Goal: Use online tool/utility: Utilize a website feature to perform a specific function

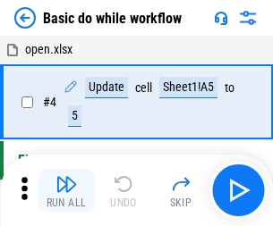
click at [66, 191] on img "button" at bounding box center [66, 184] width 21 height 21
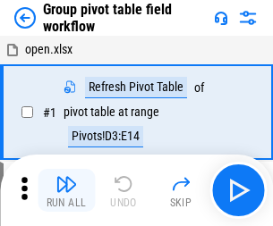
click at [66, 191] on img "button" at bounding box center [66, 184] width 21 height 21
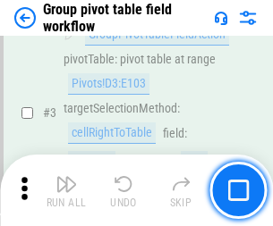
scroll to position [924, 0]
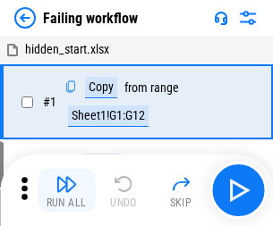
click at [66, 191] on img "button" at bounding box center [66, 184] width 21 height 21
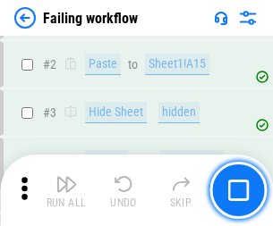
scroll to position [380, 0]
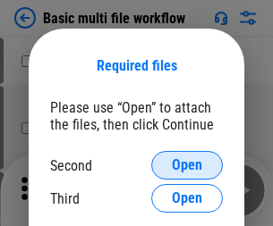
click at [187, 166] on span "Open" at bounding box center [187, 165] width 30 height 14
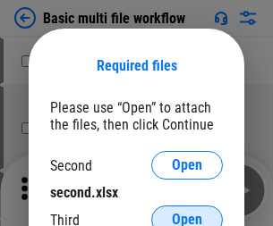
click at [187, 213] on span "Open" at bounding box center [187, 220] width 30 height 14
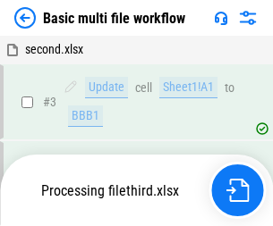
scroll to position [397, 0]
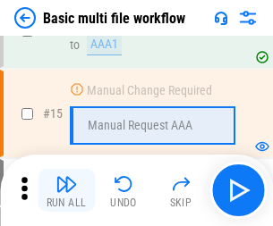
click at [66, 191] on img "button" at bounding box center [66, 184] width 21 height 21
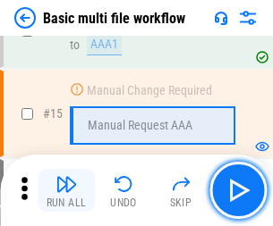
scroll to position [1191, 0]
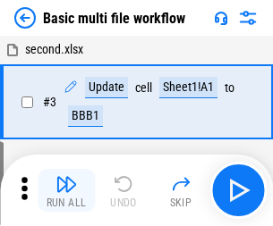
click at [66, 191] on img "button" at bounding box center [66, 184] width 21 height 21
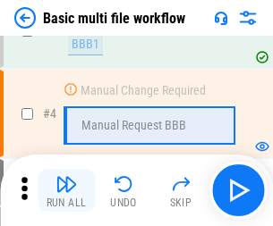
click at [66, 191] on img "button" at bounding box center [66, 184] width 21 height 21
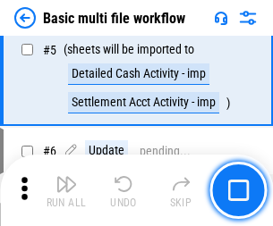
click at [66, 191] on img "button" at bounding box center [66, 184] width 21 height 21
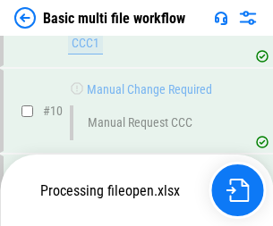
scroll to position [839, 0]
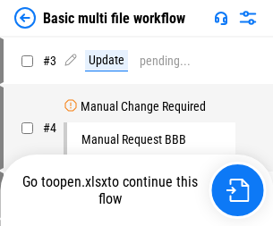
scroll to position [73, 0]
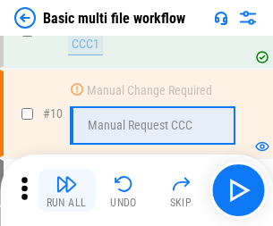
click at [66, 191] on img "button" at bounding box center [66, 184] width 21 height 21
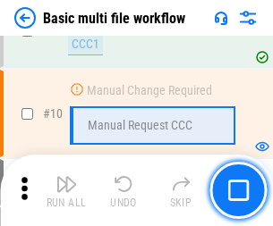
click at [66, 191] on img "button" at bounding box center [66, 184] width 21 height 21
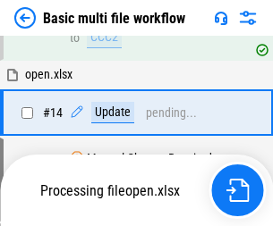
scroll to position [936, 0]
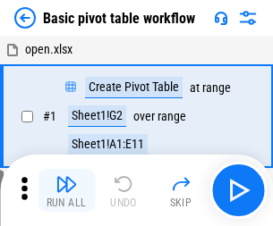
click at [66, 191] on img "button" at bounding box center [66, 184] width 21 height 21
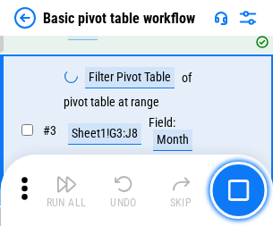
scroll to position [429, 0]
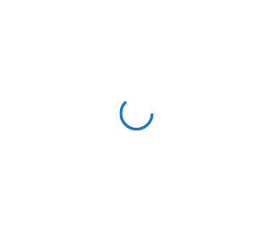
scroll to position [6, 0]
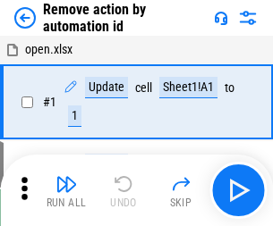
scroll to position [66, 0]
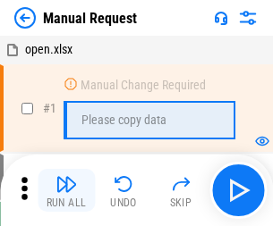
click at [66, 191] on img "button" at bounding box center [66, 184] width 21 height 21
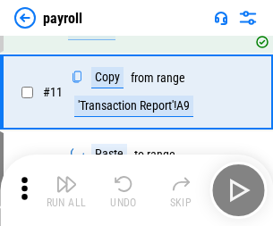
scroll to position [130, 0]
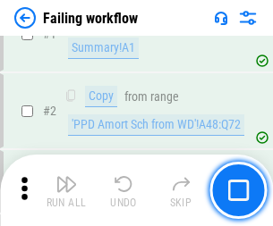
scroll to position [289, 0]
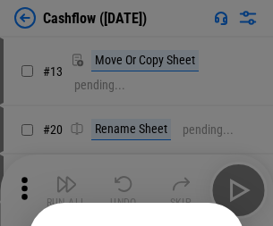
scroll to position [175, 0]
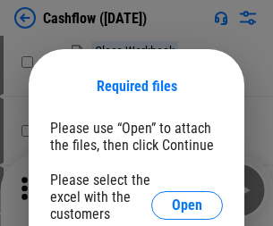
scroll to position [195, 0]
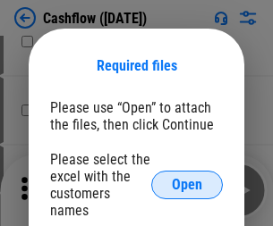
click at [187, 178] on span "Open" at bounding box center [187, 185] width 30 height 14
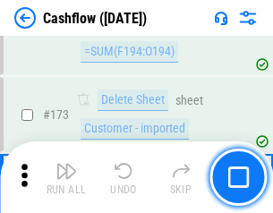
scroll to position [1895, 0]
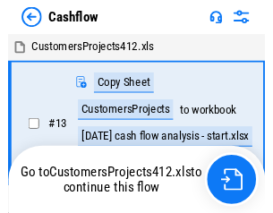
scroll to position [21, 0]
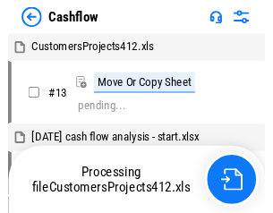
scroll to position [21, 0]
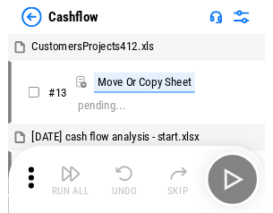
scroll to position [21, 0]
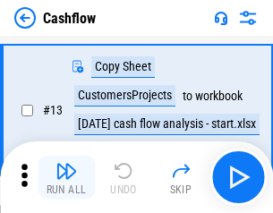
click at [66, 177] on img "button" at bounding box center [66, 170] width 21 height 21
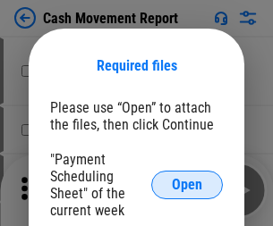
click at [187, 185] on span "Open" at bounding box center [187, 185] width 30 height 14
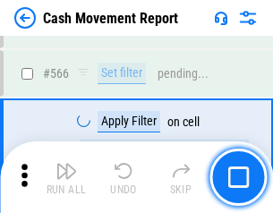
scroll to position [8205, 0]
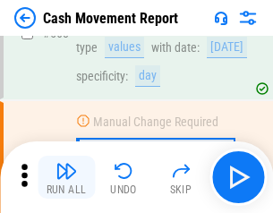
click at [66, 177] on img "button" at bounding box center [66, 170] width 21 height 21
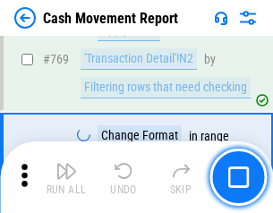
scroll to position [9948, 0]
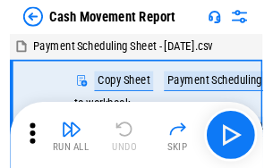
scroll to position [32, 0]
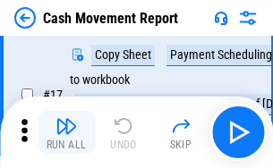
click at [66, 132] on img "button" at bounding box center [66, 125] width 21 height 21
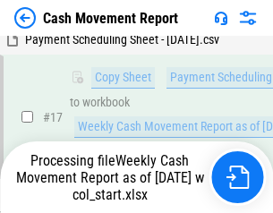
scroll to position [281, 0]
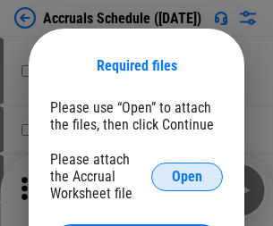
click at [187, 176] on span "Open" at bounding box center [187, 177] width 30 height 14
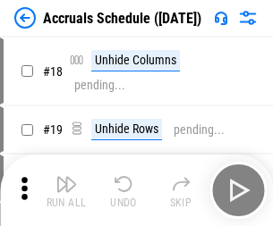
scroll to position [172, 0]
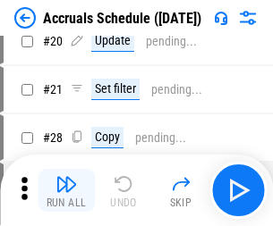
click at [66, 191] on img "button" at bounding box center [66, 184] width 21 height 21
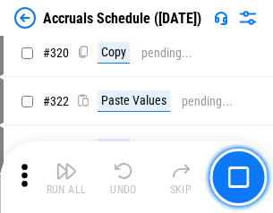
scroll to position [3330, 0]
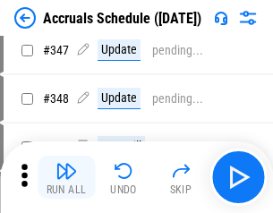
click at [66, 177] on img "button" at bounding box center [66, 170] width 21 height 21
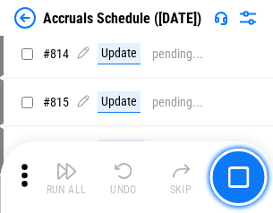
scroll to position [7900, 0]
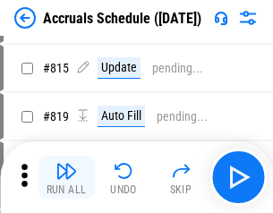
click at [66, 177] on img "button" at bounding box center [66, 170] width 21 height 21
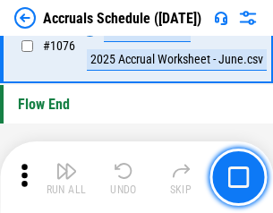
scroll to position [10722, 0]
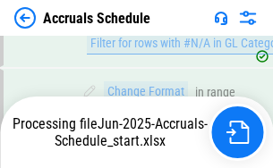
scroll to position [10508, 0]
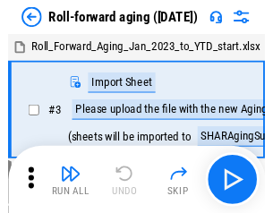
scroll to position [3, 0]
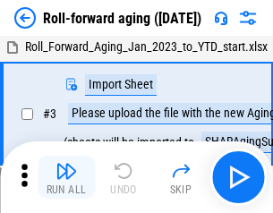
click at [66, 177] on img "button" at bounding box center [66, 170] width 21 height 21
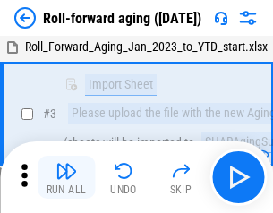
click at [66, 177] on img "button" at bounding box center [66, 170] width 21 height 21
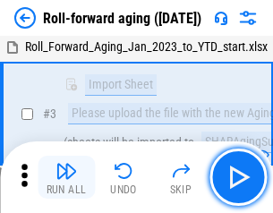
scroll to position [115, 0]
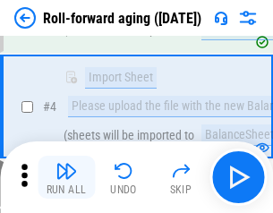
click at [66, 177] on img "button" at bounding box center [66, 170] width 21 height 21
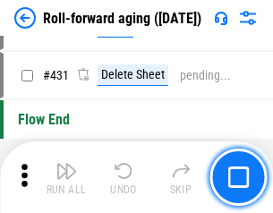
scroll to position [6208, 0]
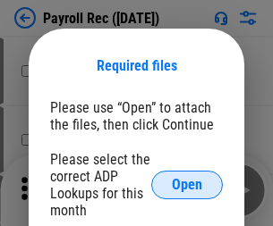
click at [187, 185] on span "Open" at bounding box center [187, 185] width 30 height 14
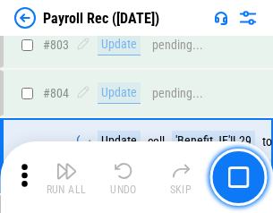
scroll to position [11374, 0]
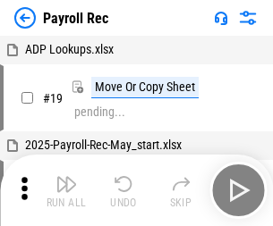
click at [66, 191] on img "button" at bounding box center [66, 184] width 21 height 21
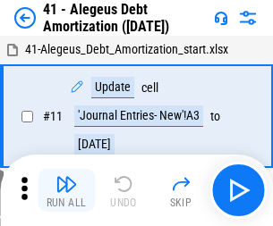
click at [66, 191] on img "button" at bounding box center [66, 184] width 21 height 21
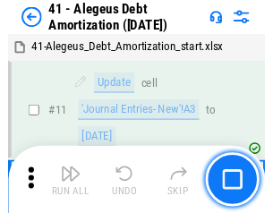
scroll to position [221, 0]
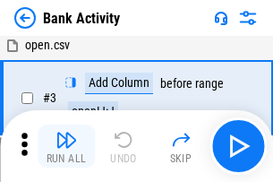
click at [66, 146] on img "button" at bounding box center [66, 139] width 21 height 21
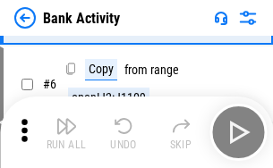
scroll to position [95, 0]
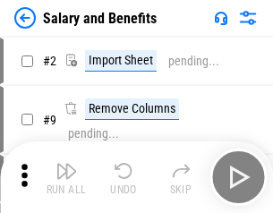
click at [66, 177] on img "button" at bounding box center [66, 170] width 21 height 21
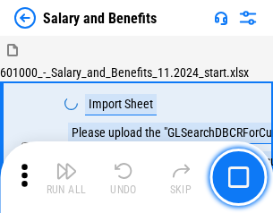
scroll to position [24, 0]
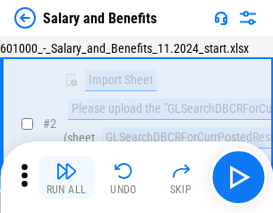
click at [66, 177] on img "button" at bounding box center [66, 170] width 21 height 21
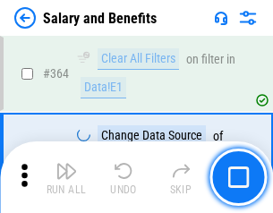
scroll to position [8431, 0]
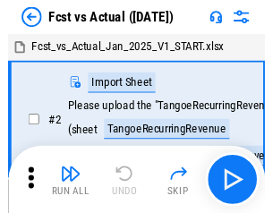
scroll to position [23, 0]
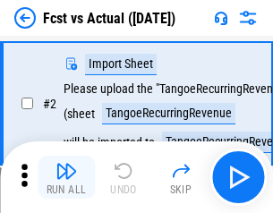
click at [66, 177] on img "button" at bounding box center [66, 170] width 21 height 21
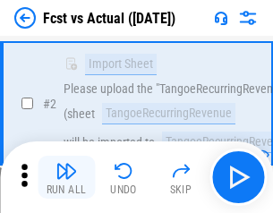
click at [66, 177] on img "button" at bounding box center [66, 170] width 21 height 21
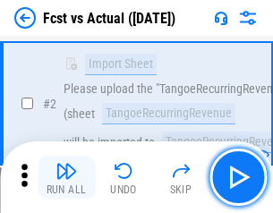
scroll to position [167, 0]
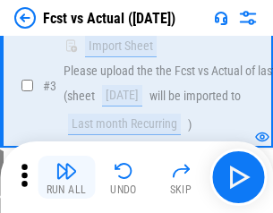
click at [66, 177] on img "button" at bounding box center [66, 170] width 21 height 21
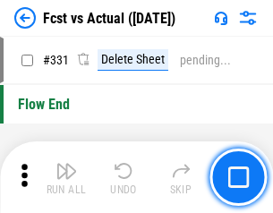
scroll to position [8569, 0]
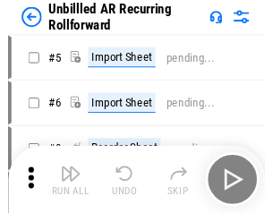
scroll to position [38, 0]
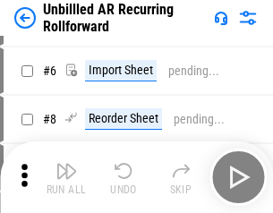
click at [66, 177] on img "button" at bounding box center [66, 170] width 21 height 21
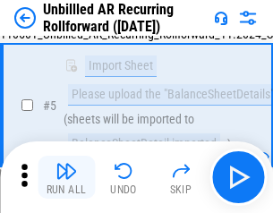
click at [66, 177] on img "button" at bounding box center [66, 170] width 21 height 21
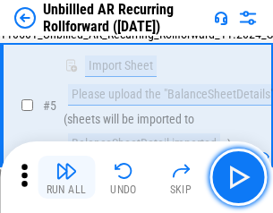
scroll to position [168, 0]
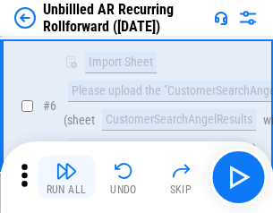
click at [66, 177] on img "button" at bounding box center [66, 170] width 21 height 21
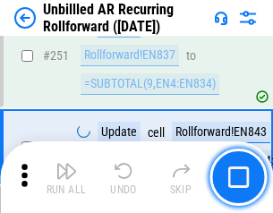
scroll to position [6081, 0]
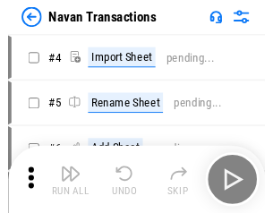
scroll to position [29, 0]
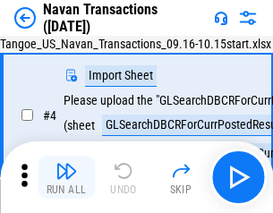
click at [66, 177] on img "button" at bounding box center [66, 170] width 21 height 21
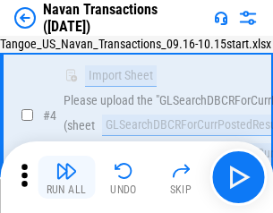
click at [66, 177] on img "button" at bounding box center [66, 170] width 21 height 21
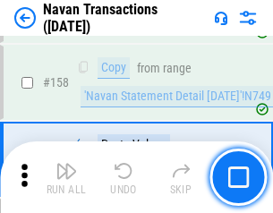
scroll to position [5804, 0]
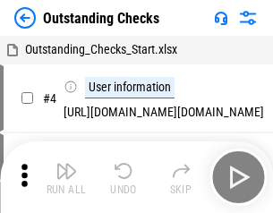
click at [66, 177] on img "button" at bounding box center [66, 170] width 21 height 21
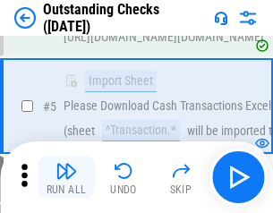
click at [66, 177] on img "button" at bounding box center [66, 170] width 21 height 21
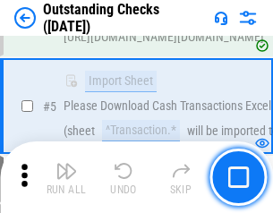
scroll to position [187, 0]
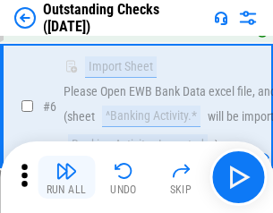
click at [66, 177] on img "button" at bounding box center [66, 170] width 21 height 21
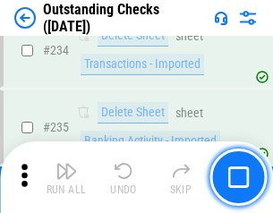
scroll to position [5436, 0]
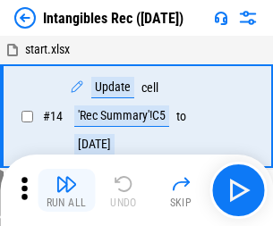
click at [66, 191] on img "button" at bounding box center [66, 184] width 21 height 21
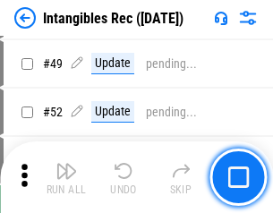
scroll to position [697, 0]
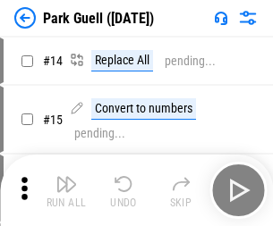
click at [66, 177] on img "button" at bounding box center [66, 184] width 21 height 21
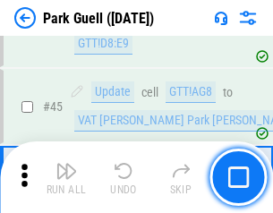
scroll to position [2239, 0]
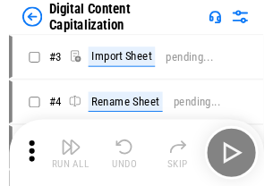
scroll to position [52, 0]
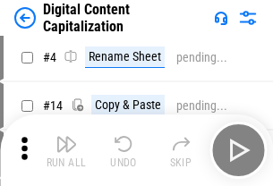
click at [66, 150] on img "button" at bounding box center [66, 143] width 21 height 21
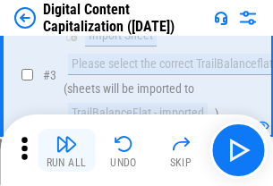
click at [66, 150] on img "button" at bounding box center [66, 143] width 21 height 21
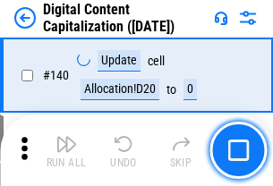
scroll to position [1899, 0]
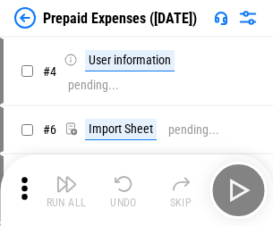
click at [66, 177] on img "button" at bounding box center [66, 184] width 21 height 21
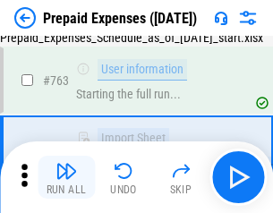
click at [66, 177] on img "button" at bounding box center [66, 170] width 21 height 21
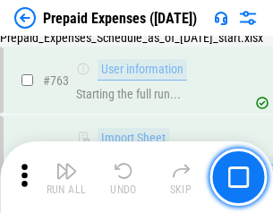
scroll to position [5068, 0]
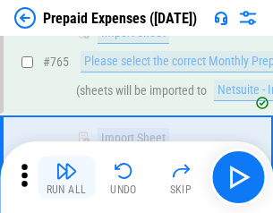
click at [66, 177] on img "button" at bounding box center [66, 170] width 21 height 21
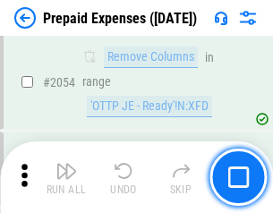
scroll to position [18714, 0]
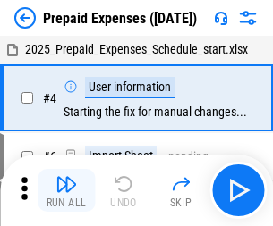
click at [66, 191] on img "button" at bounding box center [66, 184] width 21 height 21
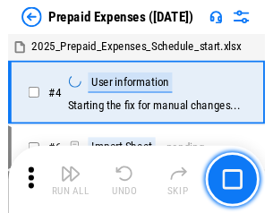
scroll to position [79, 0]
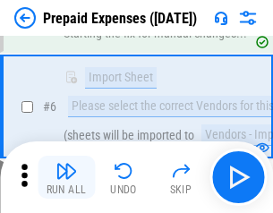
click at [66, 177] on img "button" at bounding box center [66, 170] width 21 height 21
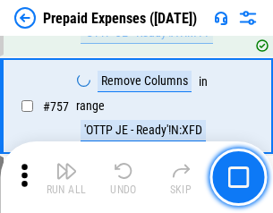
scroll to position [6379, 0]
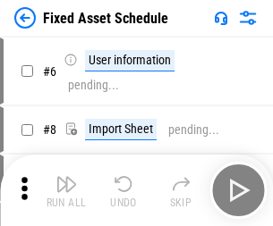
click at [66, 191] on img "button" at bounding box center [66, 184] width 21 height 21
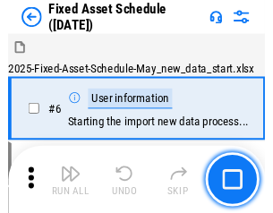
scroll to position [97, 0]
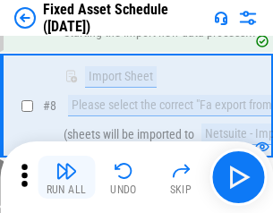
click at [66, 177] on img "button" at bounding box center [66, 170] width 21 height 21
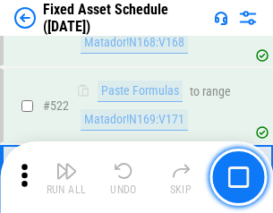
scroll to position [6222, 0]
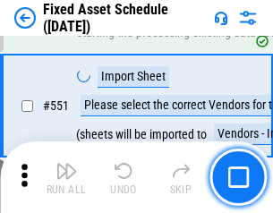
click at [66, 177] on img "button" at bounding box center [66, 170] width 21 height 21
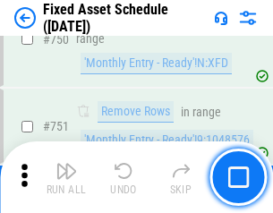
scroll to position [8728, 0]
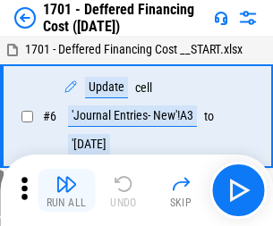
click at [66, 191] on img "button" at bounding box center [66, 184] width 21 height 21
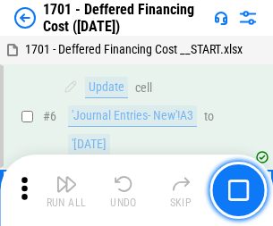
scroll to position [215, 0]
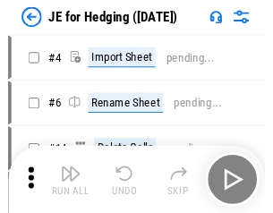
scroll to position [3, 0]
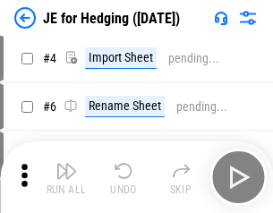
click at [66, 177] on img "button" at bounding box center [66, 170] width 21 height 21
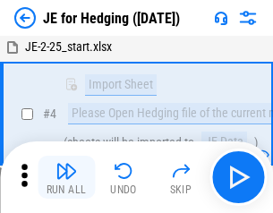
click at [66, 177] on img "button" at bounding box center [66, 170] width 21 height 21
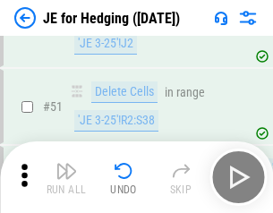
scroll to position [1159, 0]
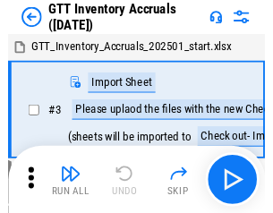
scroll to position [3, 0]
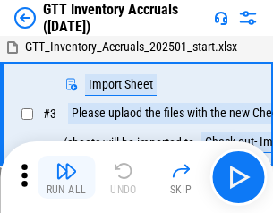
click at [66, 177] on img "button" at bounding box center [66, 170] width 21 height 21
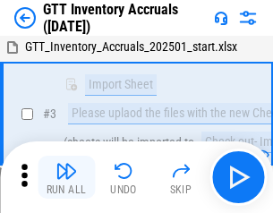
click at [66, 177] on img "button" at bounding box center [66, 170] width 21 height 21
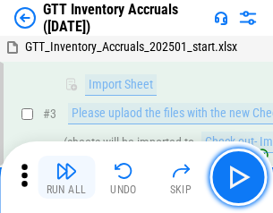
scroll to position [115, 0]
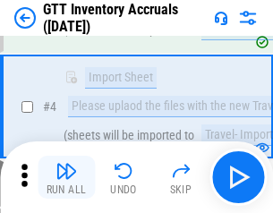
click at [66, 177] on img "button" at bounding box center [66, 170] width 21 height 21
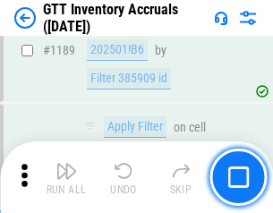
scroll to position [14619, 0]
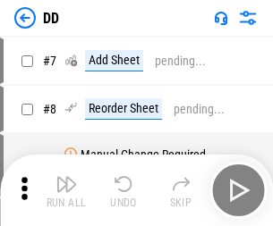
click at [66, 191] on img "button" at bounding box center [66, 184] width 21 height 21
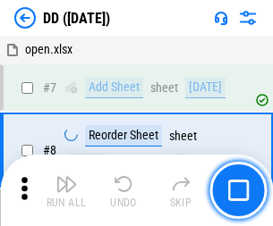
scroll to position [173, 0]
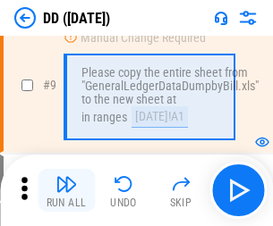
click at [66, 191] on img "button" at bounding box center [66, 184] width 21 height 21
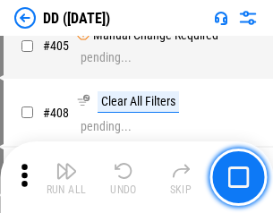
scroll to position [8010, 0]
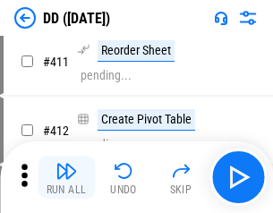
click at [66, 177] on img "button" at bounding box center [66, 170] width 21 height 21
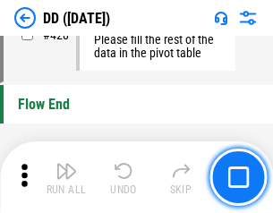
scroll to position [8569, 0]
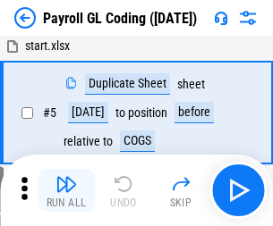
click at [66, 191] on img "button" at bounding box center [66, 184] width 21 height 21
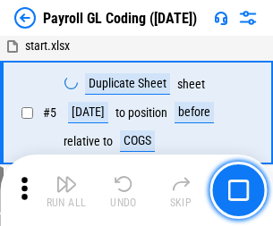
scroll to position [215, 0]
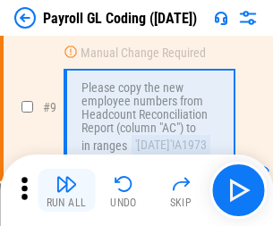
click at [66, 191] on img "button" at bounding box center [66, 184] width 21 height 21
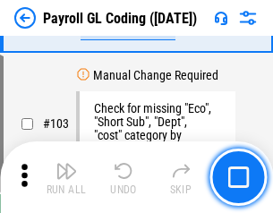
scroll to position [4200, 0]
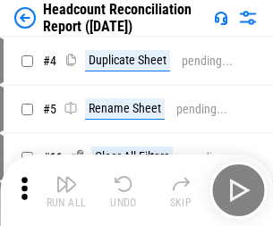
click at [66, 191] on img "button" at bounding box center [66, 184] width 21 height 21
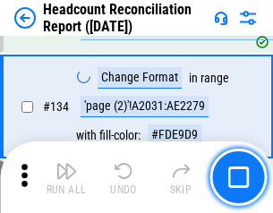
scroll to position [2152, 0]
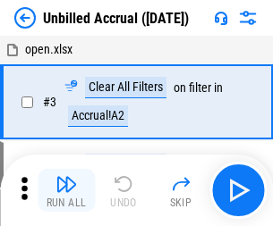
click at [66, 191] on img "button" at bounding box center [66, 184] width 21 height 21
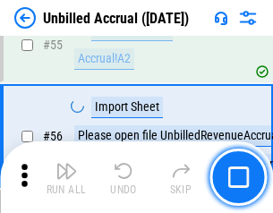
scroll to position [1869, 0]
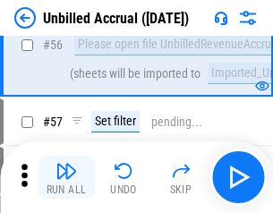
click at [66, 177] on img "button" at bounding box center [66, 170] width 21 height 21
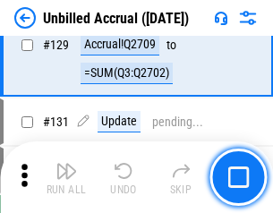
scroll to position [5333, 0]
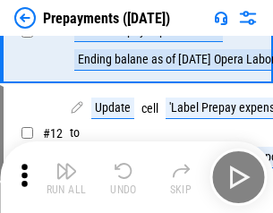
scroll to position [112, 0]
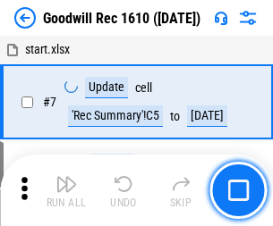
scroll to position [306, 0]
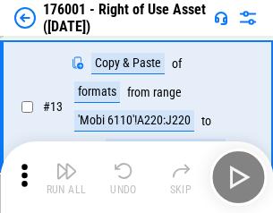
scroll to position [115, 0]
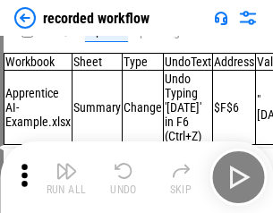
click at [66, 177] on img "button" at bounding box center [66, 170] width 21 height 21
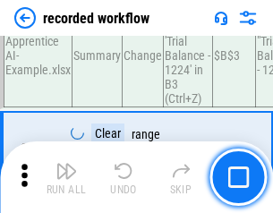
scroll to position [5596, 0]
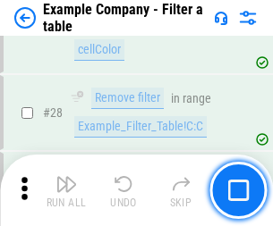
scroll to position [1638, 0]
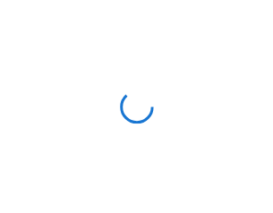
scroll to position [28, 0]
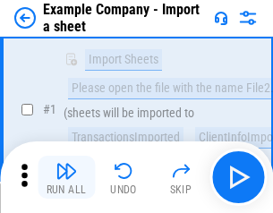
click at [66, 177] on img "button" at bounding box center [66, 170] width 21 height 21
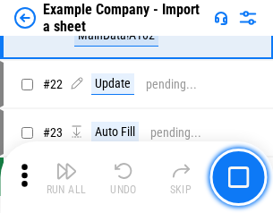
scroll to position [396, 0]
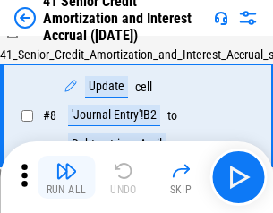
click at [66, 177] on img "button" at bounding box center [66, 170] width 21 height 21
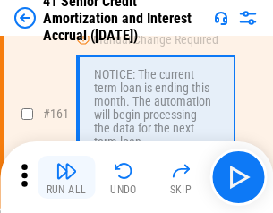
click at [66, 177] on img "button" at bounding box center [66, 170] width 21 height 21
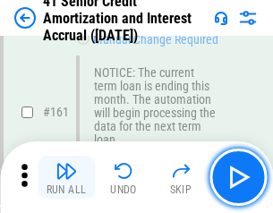
scroll to position [1915, 0]
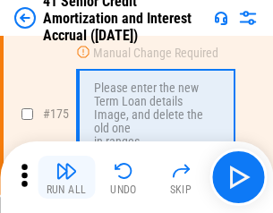
click at [66, 177] on img "button" at bounding box center [66, 170] width 21 height 21
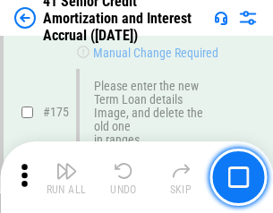
scroll to position [2096, 0]
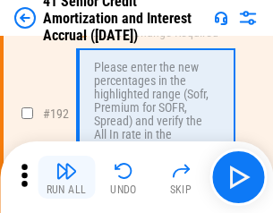
click at [66, 177] on img "button" at bounding box center [66, 170] width 21 height 21
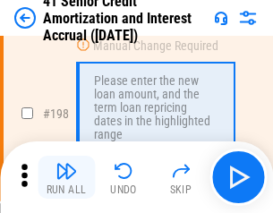
click at [66, 177] on img "button" at bounding box center [66, 170] width 21 height 21
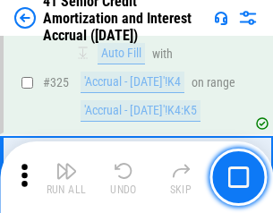
scroll to position [4573, 0]
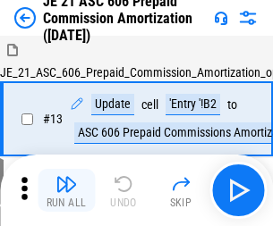
click at [66, 177] on img "button" at bounding box center [66, 184] width 21 height 21
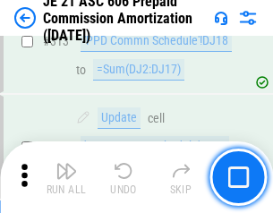
scroll to position [3343, 0]
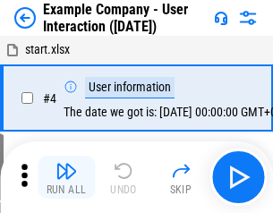
click at [66, 177] on img "button" at bounding box center [66, 170] width 21 height 21
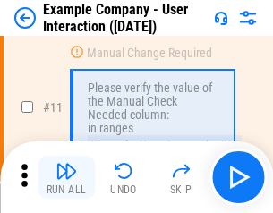
click at [66, 177] on img "button" at bounding box center [66, 170] width 21 height 21
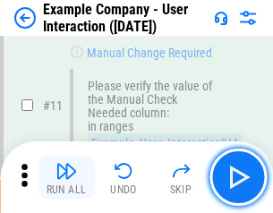
scroll to position [388, 0]
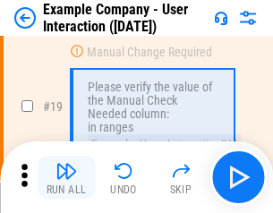
click at [66, 177] on img "button" at bounding box center [66, 170] width 21 height 21
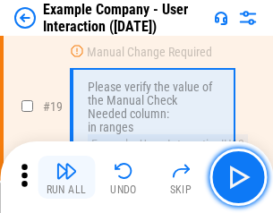
click at [66, 177] on img "button" at bounding box center [66, 170] width 21 height 21
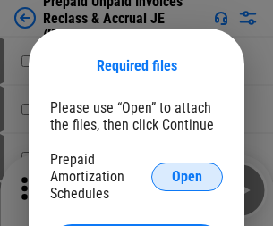
click at [187, 176] on span "Open" at bounding box center [187, 177] width 30 height 14
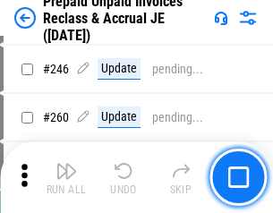
scroll to position [2417, 0]
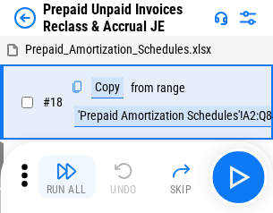
click at [66, 177] on img "button" at bounding box center [66, 170] width 21 height 21
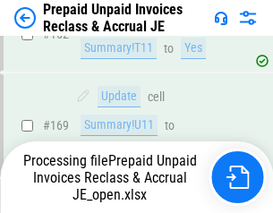
scroll to position [2417, 0]
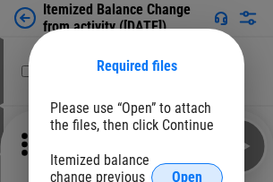
click at [187, 170] on span "Open" at bounding box center [187, 177] width 30 height 14
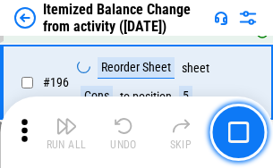
scroll to position [3446, 0]
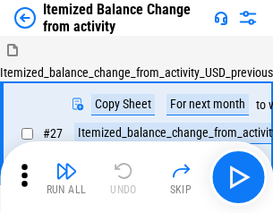
scroll to position [28, 0]
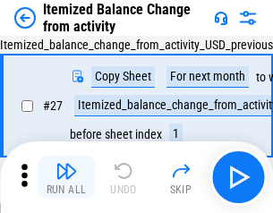
click at [66, 177] on img "button" at bounding box center [66, 170] width 21 height 21
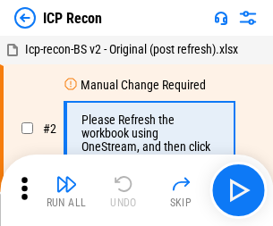
scroll to position [8, 0]
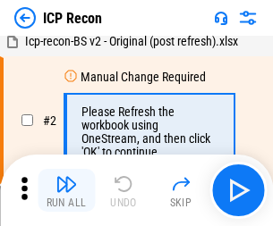
click at [66, 191] on img "button" at bounding box center [66, 184] width 21 height 21
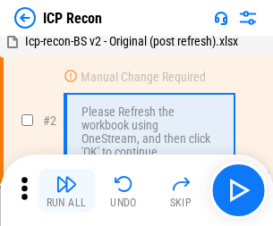
click at [66, 191] on img "button" at bounding box center [66, 184] width 21 height 21
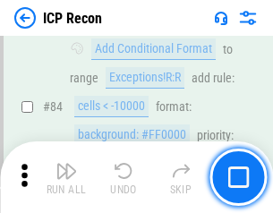
scroll to position [1755, 0]
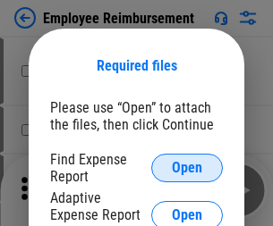
click at [187, 168] on span "Open" at bounding box center [187, 168] width 30 height 14
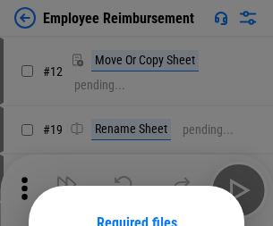
scroll to position [158, 0]
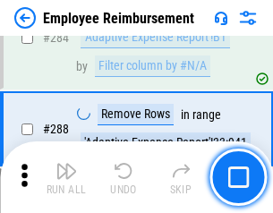
scroll to position [4866, 0]
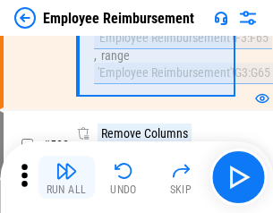
click at [66, 177] on img "button" at bounding box center [66, 170] width 21 height 21
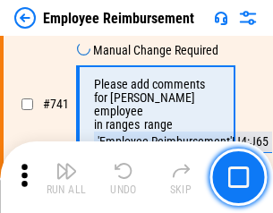
scroll to position [12560, 0]
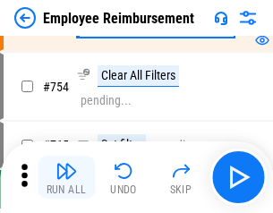
click at [66, 177] on img "button" at bounding box center [66, 170] width 21 height 21
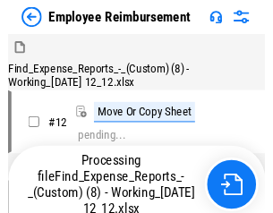
scroll to position [61, 0]
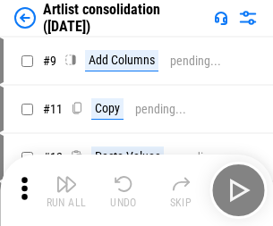
click at [66, 191] on img "button" at bounding box center [66, 184] width 21 height 21
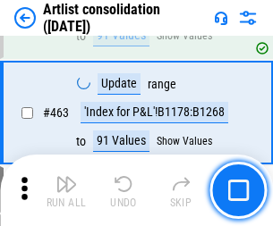
scroll to position [7839, 0]
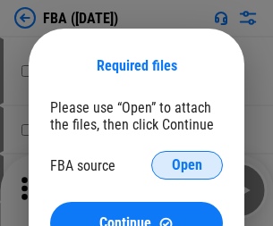
click at [187, 166] on span "Open" at bounding box center [187, 165] width 30 height 14
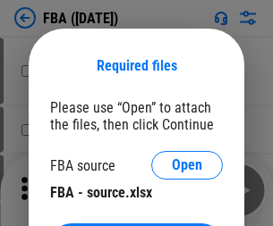
scroll to position [40, 0]
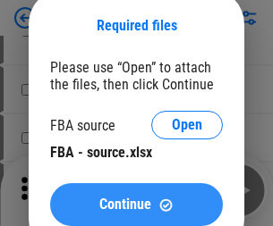
click at [136, 205] on span "Continue" at bounding box center [125, 205] width 52 height 14
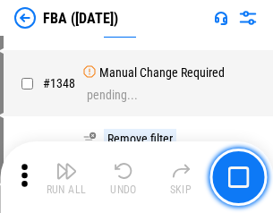
scroll to position [18939, 0]
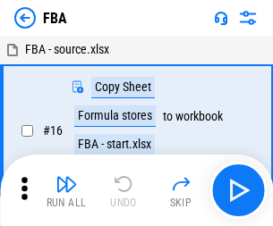
scroll to position [18, 0]
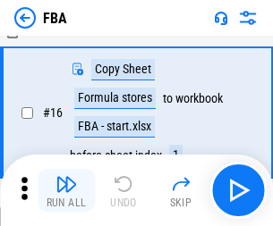
click at [66, 191] on img "button" at bounding box center [66, 184] width 21 height 21
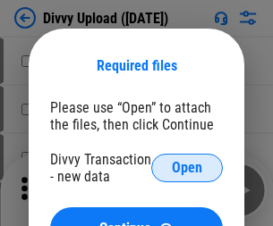
click at [187, 168] on span "Open" at bounding box center [187, 168] width 30 height 14
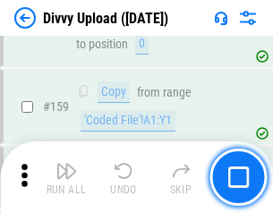
scroll to position [1854, 0]
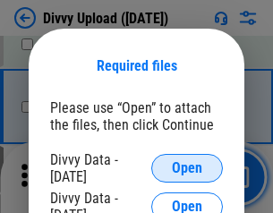
click at [187, 168] on span "Open" at bounding box center [187, 168] width 30 height 14
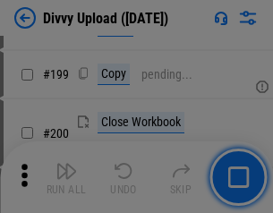
scroll to position [2603, 0]
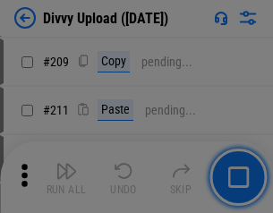
scroll to position [3041, 0]
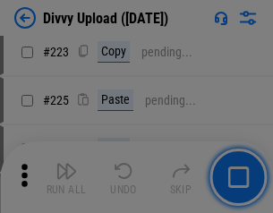
scroll to position [3573, 0]
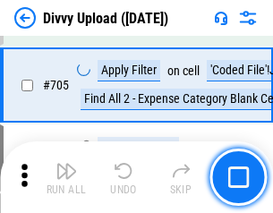
scroll to position [12247, 0]
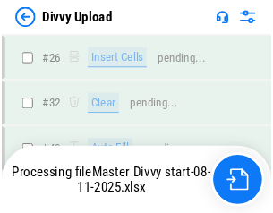
scroll to position [1854, 0]
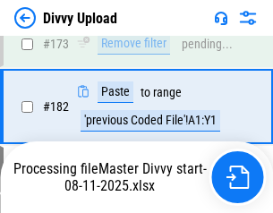
scroll to position [2018, 0]
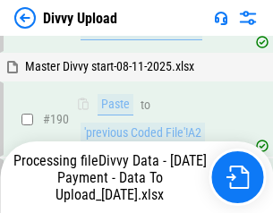
scroll to position [2398, 0]
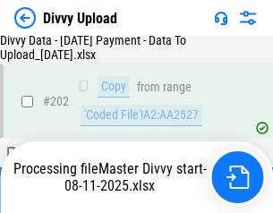
scroll to position [2897, 0]
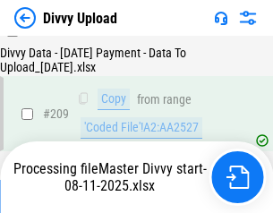
scroll to position [3306, 0]
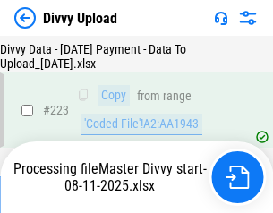
scroll to position [4081, 0]
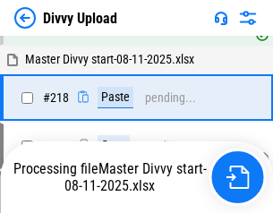
scroll to position [3977, 0]
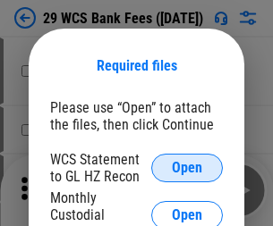
click at [187, 168] on span "Open" at bounding box center [187, 168] width 30 height 14
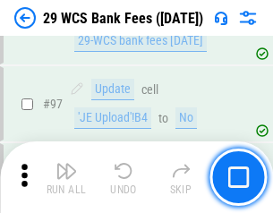
scroll to position [1745, 0]
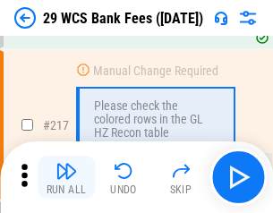
click at [66, 177] on img "button" at bounding box center [66, 170] width 21 height 21
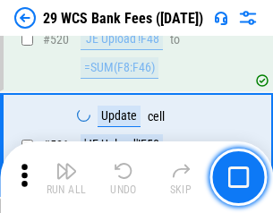
scroll to position [9239, 0]
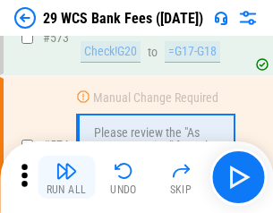
click at [66, 177] on img "button" at bounding box center [66, 170] width 21 height 21
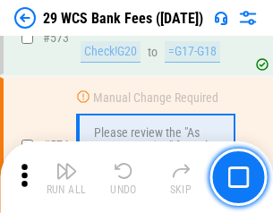
scroll to position [9914, 0]
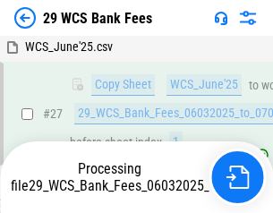
scroll to position [357, 0]
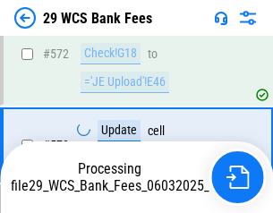
scroll to position [9893, 0]
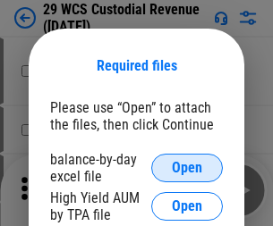
click at [187, 168] on span "Open" at bounding box center [187, 168] width 30 height 14
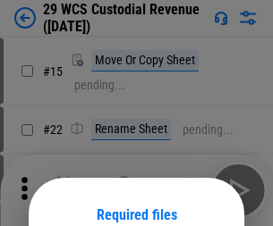
scroll to position [149, 0]
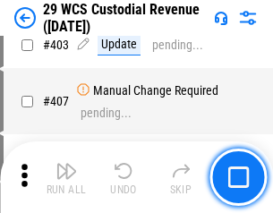
scroll to position [8292, 0]
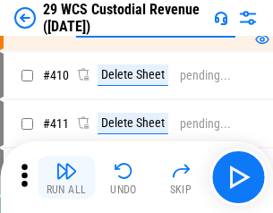
click at [66, 177] on img "button" at bounding box center [66, 170] width 21 height 21
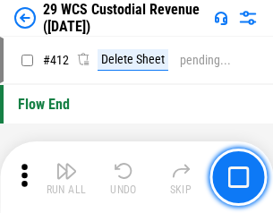
scroll to position [8550, 0]
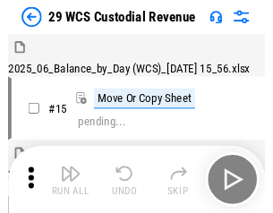
scroll to position [43, 0]
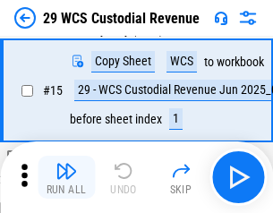
click at [66, 177] on img "button" at bounding box center [66, 170] width 21 height 21
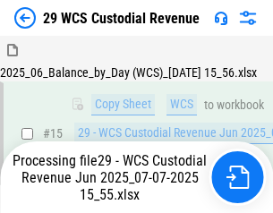
scroll to position [406, 0]
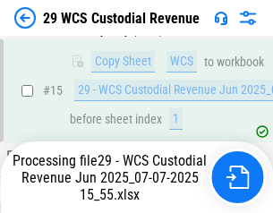
scroll to position [406, 0]
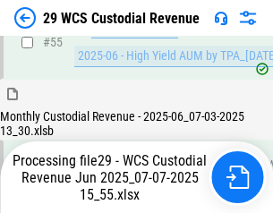
scroll to position [1870, 0]
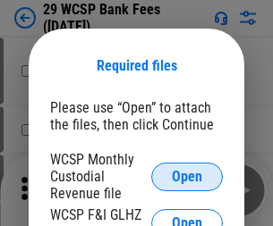
click at [187, 176] on span "Open" at bounding box center [187, 177] width 30 height 14
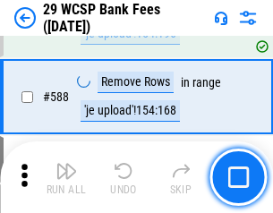
scroll to position [7047, 0]
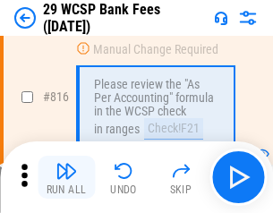
click at [66, 177] on img "button" at bounding box center [66, 170] width 21 height 21
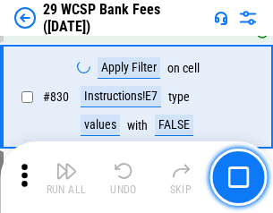
scroll to position [11359, 0]
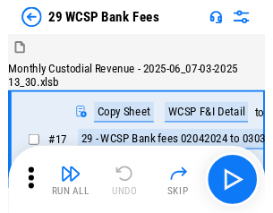
scroll to position [43, 0]
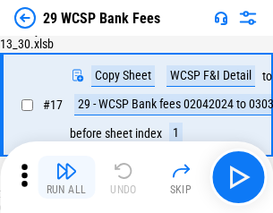
click at [66, 177] on img "button" at bounding box center [66, 170] width 21 height 21
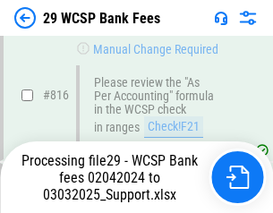
scroll to position [10917, 0]
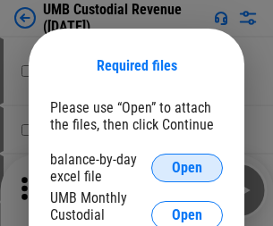
click at [187, 168] on span "Open" at bounding box center [187, 168] width 30 height 14
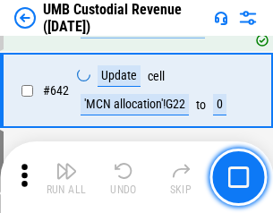
scroll to position [9272, 0]
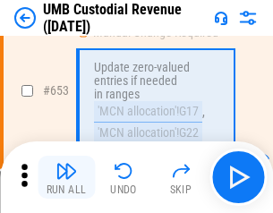
click at [66, 177] on img "button" at bounding box center [66, 170] width 21 height 21
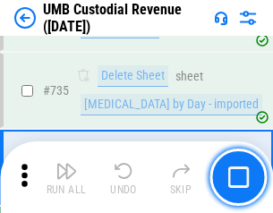
scroll to position [10947, 0]
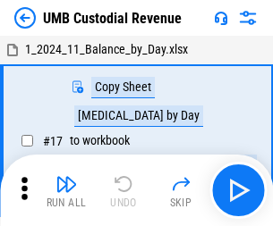
scroll to position [13, 0]
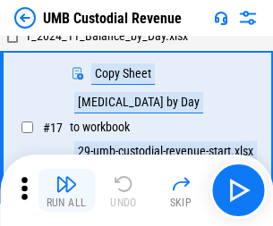
click at [66, 191] on img "button" at bounding box center [66, 184] width 21 height 21
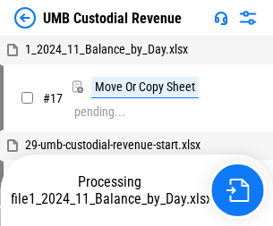
scroll to position [13, 0]
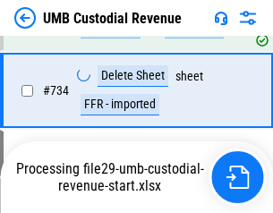
scroll to position [10906, 0]
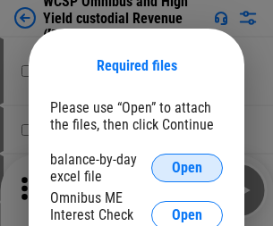
click at [187, 168] on span "Open" at bounding box center [187, 168] width 30 height 14
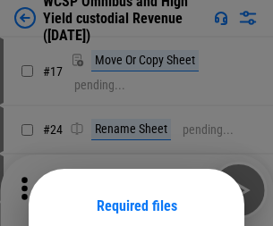
scroll to position [141, 0]
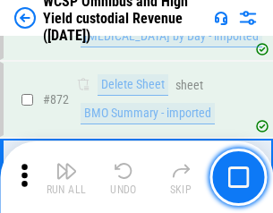
scroll to position [15152, 0]
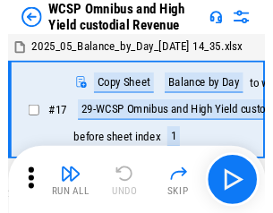
scroll to position [10, 0]
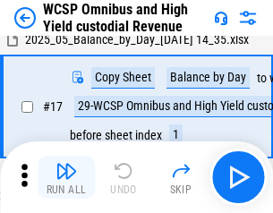
click at [66, 177] on img "button" at bounding box center [66, 170] width 21 height 21
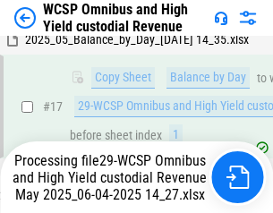
scroll to position [372, 0]
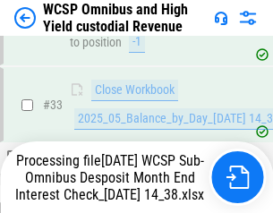
scroll to position [886, 0]
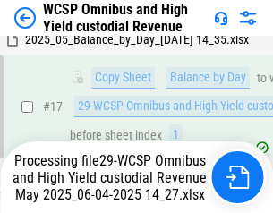
scroll to position [372, 0]
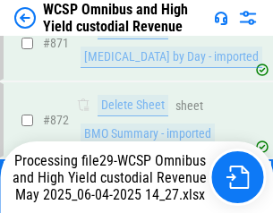
scroll to position [15110, 0]
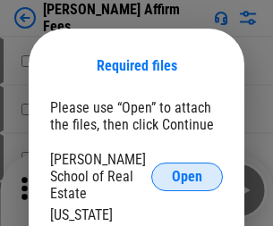
click at [187, 170] on span "Open" at bounding box center [187, 177] width 30 height 14
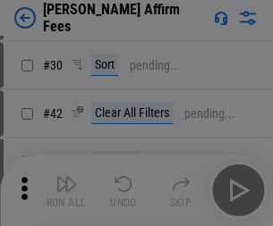
scroll to position [364, 0]
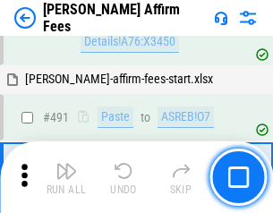
scroll to position [4868, 0]
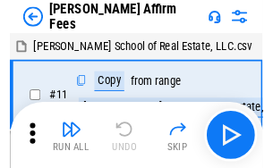
scroll to position [18, 0]
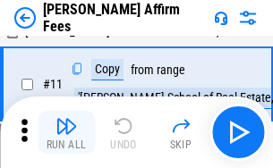
click at [66, 132] on img "button" at bounding box center [66, 125] width 21 height 21
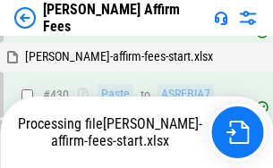
scroll to position [4063, 0]
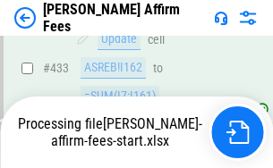
scroll to position [4722, 0]
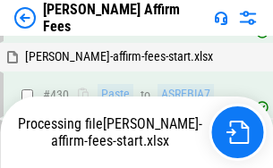
scroll to position [4063, 0]
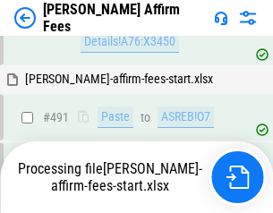
scroll to position [4868, 0]
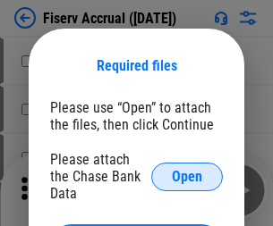
click at [187, 170] on span "Open" at bounding box center [187, 177] width 30 height 14
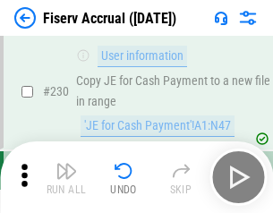
scroll to position [5673, 0]
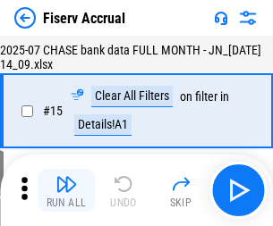
click at [66, 191] on img "button" at bounding box center [66, 184] width 21 height 21
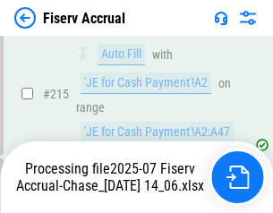
scroll to position [5652, 0]
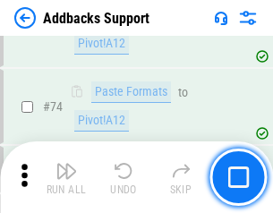
scroll to position [1303, 0]
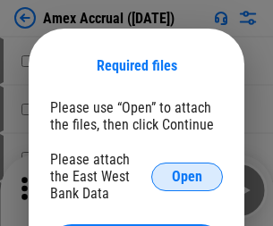
click at [187, 176] on span "Open" at bounding box center [187, 177] width 30 height 14
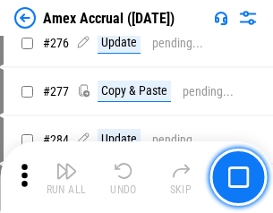
scroll to position [4660, 0]
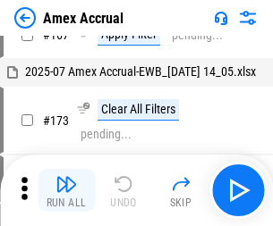
click at [66, 191] on img "button" at bounding box center [66, 184] width 21 height 21
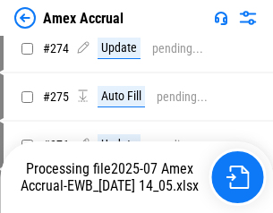
scroll to position [5008, 0]
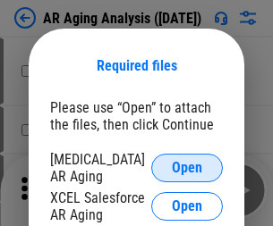
click at [187, 166] on span "Open" at bounding box center [187, 168] width 30 height 14
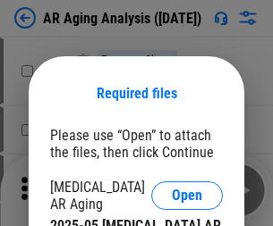
scroll to position [28, 0]
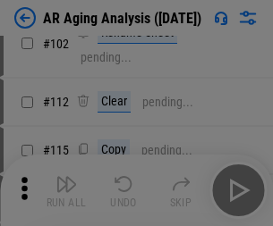
scroll to position [246, 0]
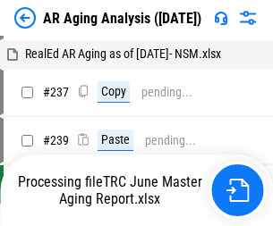
scroll to position [18, 0]
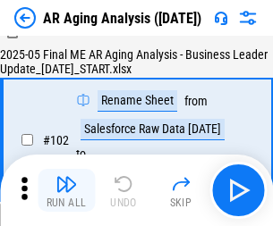
click at [66, 191] on img "button" at bounding box center [66, 184] width 21 height 21
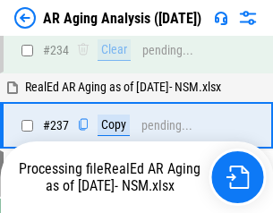
scroll to position [2775, 0]
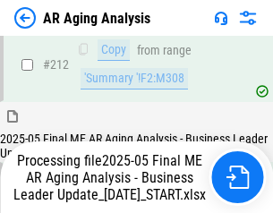
scroll to position [2829, 0]
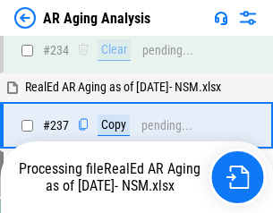
scroll to position [2829, 0]
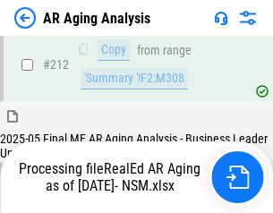
scroll to position [2677, 0]
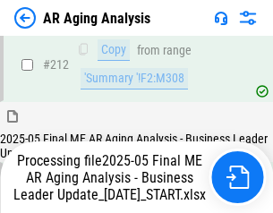
scroll to position [2754, 0]
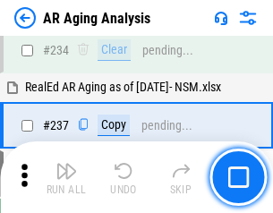
scroll to position [2754, 0]
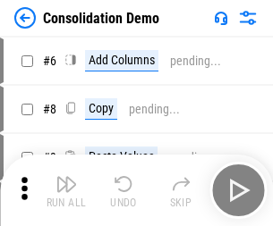
click at [66, 191] on img "button" at bounding box center [66, 184] width 21 height 21
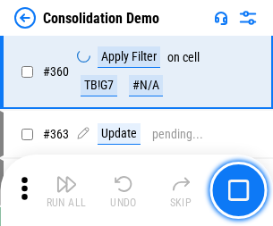
scroll to position [6000, 0]
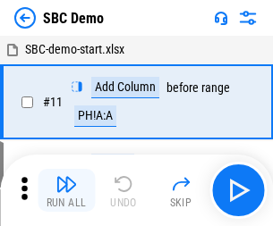
click at [66, 191] on img "button" at bounding box center [66, 184] width 21 height 21
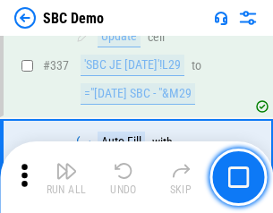
scroll to position [4709, 0]
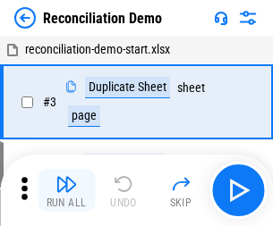
click at [66, 191] on img "button" at bounding box center [66, 184] width 21 height 21
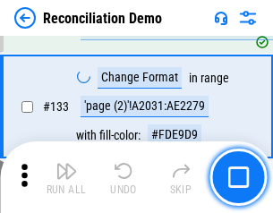
scroll to position [2126, 0]
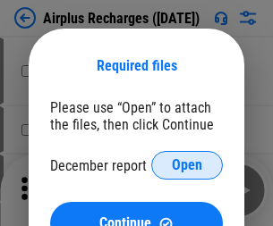
click at [187, 166] on span "Open" at bounding box center [187, 165] width 30 height 14
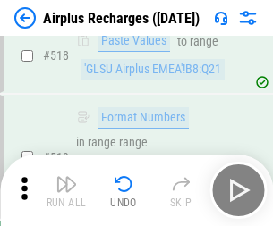
scroll to position [7704, 0]
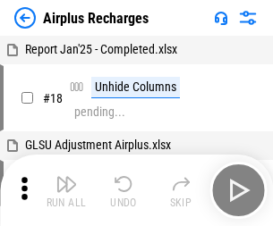
click at [66, 191] on img "button" at bounding box center [66, 184] width 21 height 21
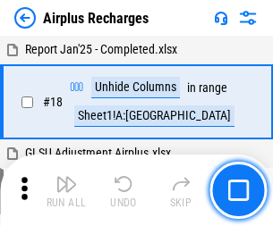
scroll to position [79, 0]
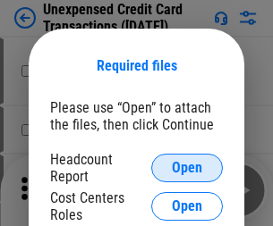
click at [187, 168] on span "Open" at bounding box center [187, 168] width 30 height 14
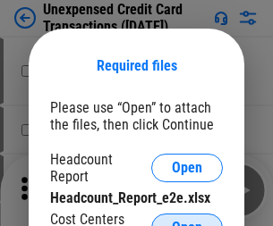
click at [187, 221] on span "Open" at bounding box center [187, 228] width 30 height 14
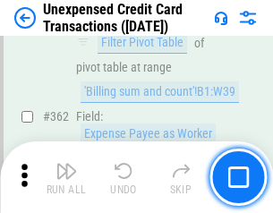
scroll to position [4604, 0]
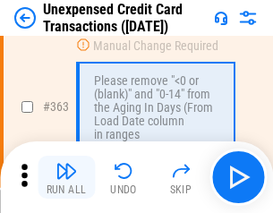
click at [66, 177] on img "button" at bounding box center [66, 170] width 21 height 21
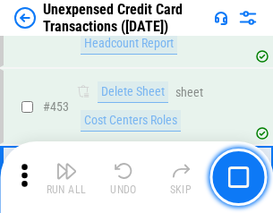
scroll to position [6106, 0]
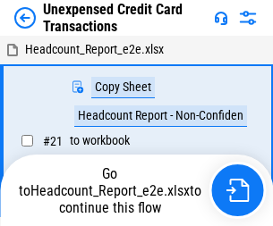
scroll to position [28, 0]
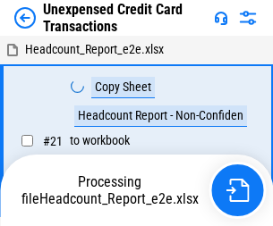
scroll to position [28, 0]
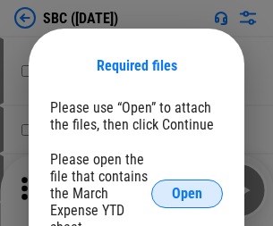
click at [187, 193] on span "Open" at bounding box center [187, 194] width 30 height 14
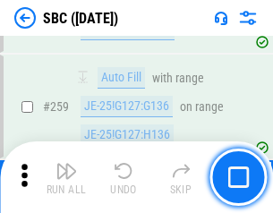
scroll to position [3498, 0]
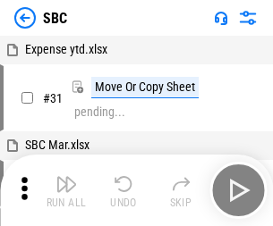
scroll to position [18, 0]
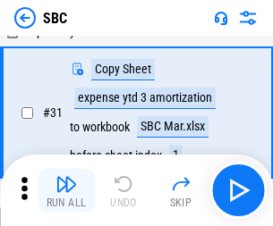
click at [66, 191] on img "button" at bounding box center [66, 184] width 21 height 21
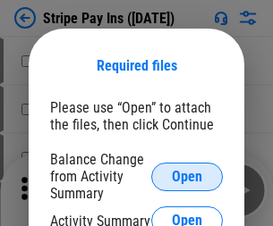
click at [187, 176] on span "Open" at bounding box center [187, 177] width 30 height 14
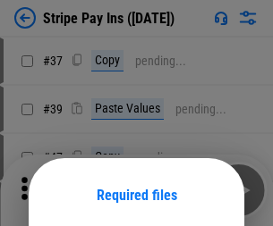
scroll to position [130, 0]
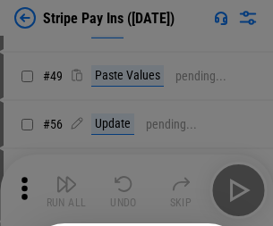
scroll to position [325, 0]
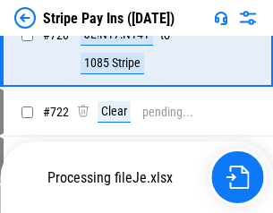
scroll to position [9427, 0]
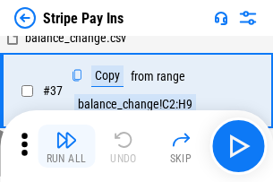
click at [66, 146] on img "button" at bounding box center [66, 139] width 21 height 21
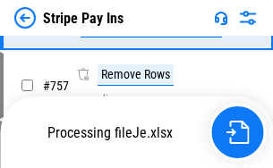
scroll to position [9388, 0]
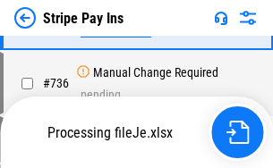
scroll to position [9388, 0]
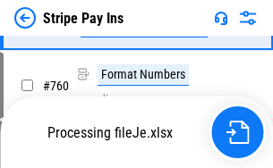
scroll to position [9388, 0]
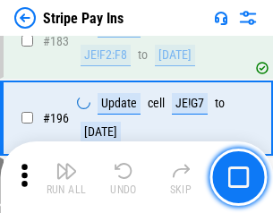
scroll to position [2423, 0]
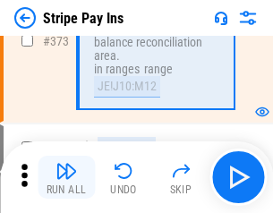
click at [66, 177] on img "button" at bounding box center [66, 170] width 21 height 21
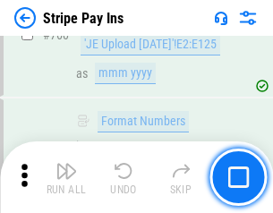
scroll to position [9365, 0]
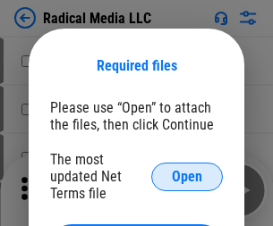
click at [187, 176] on span "Open" at bounding box center [187, 177] width 30 height 14
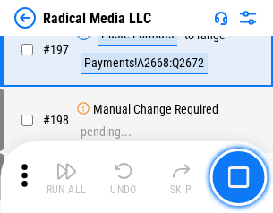
scroll to position [4141, 0]
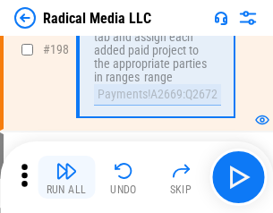
click at [66, 177] on img "button" at bounding box center [66, 170] width 21 height 21
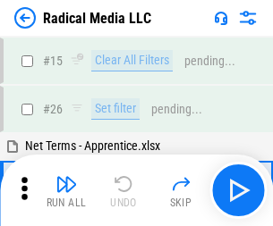
scroll to position [100, 0]
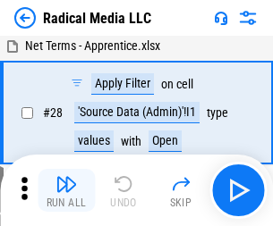
click at [66, 191] on img "button" at bounding box center [66, 184] width 21 height 21
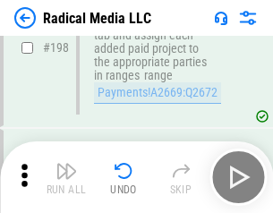
scroll to position [4488, 0]
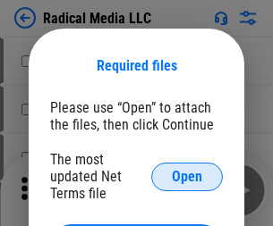
click at [187, 176] on span "Open" at bounding box center [187, 177] width 30 height 14
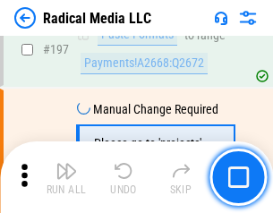
scroll to position [4141, 0]
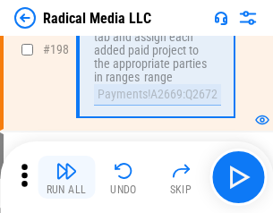
click at [66, 177] on img "button" at bounding box center [66, 170] width 21 height 21
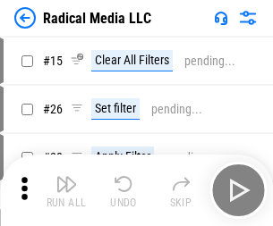
scroll to position [100, 0]
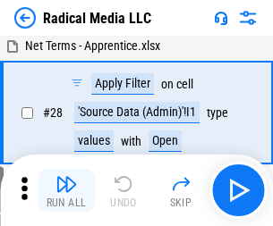
click at [66, 191] on img "button" at bounding box center [66, 184] width 21 height 21
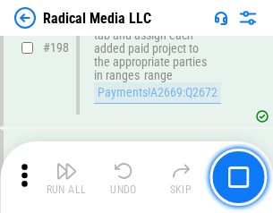
scroll to position [4488, 0]
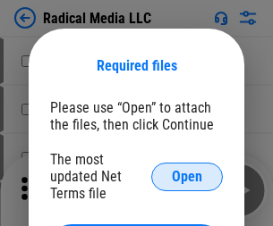
click at [187, 176] on span "Open" at bounding box center [187, 177] width 30 height 14
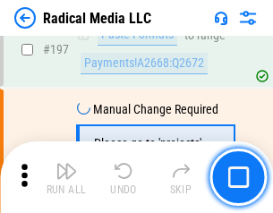
scroll to position [4141, 0]
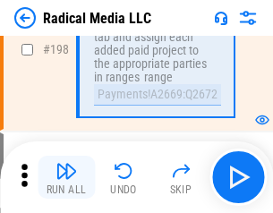
click at [66, 177] on img "button" at bounding box center [66, 170] width 21 height 21
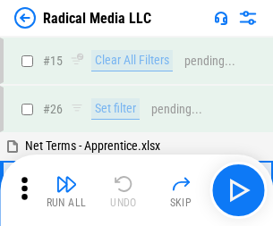
scroll to position [100, 0]
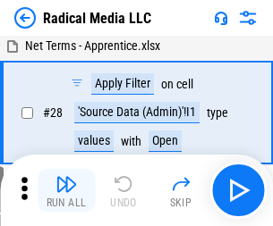
click at [66, 191] on img "button" at bounding box center [66, 184] width 21 height 21
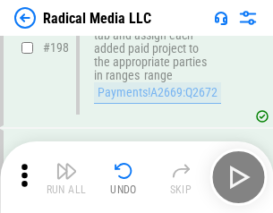
scroll to position [4488, 0]
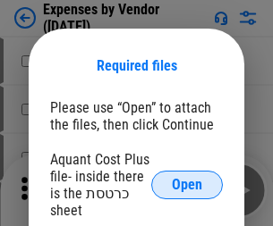
click at [187, 185] on span "Open" at bounding box center [187, 185] width 30 height 14
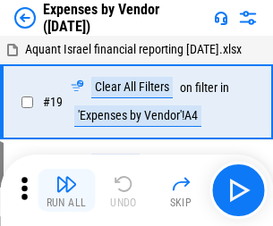
click at [66, 191] on img "button" at bounding box center [66, 184] width 21 height 21
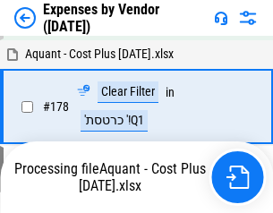
scroll to position [1396, 0]
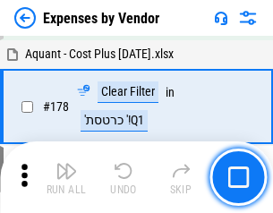
scroll to position [1396, 0]
